Goal: Check status: Check status

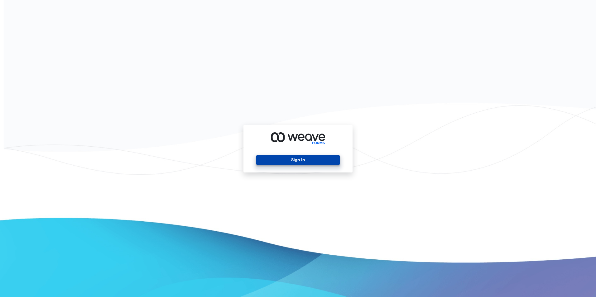
click at [294, 160] on button "Sign In" at bounding box center [297, 160] width 83 height 10
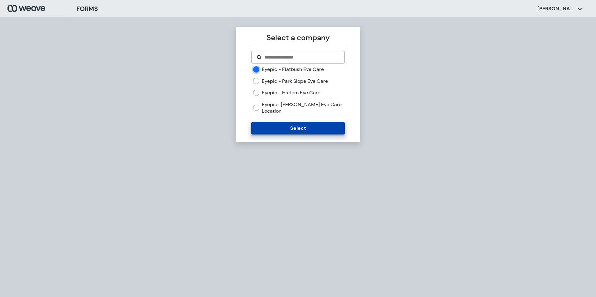
click at [319, 126] on button "Select" at bounding box center [297, 128] width 93 height 12
